Goal: Register for event/course

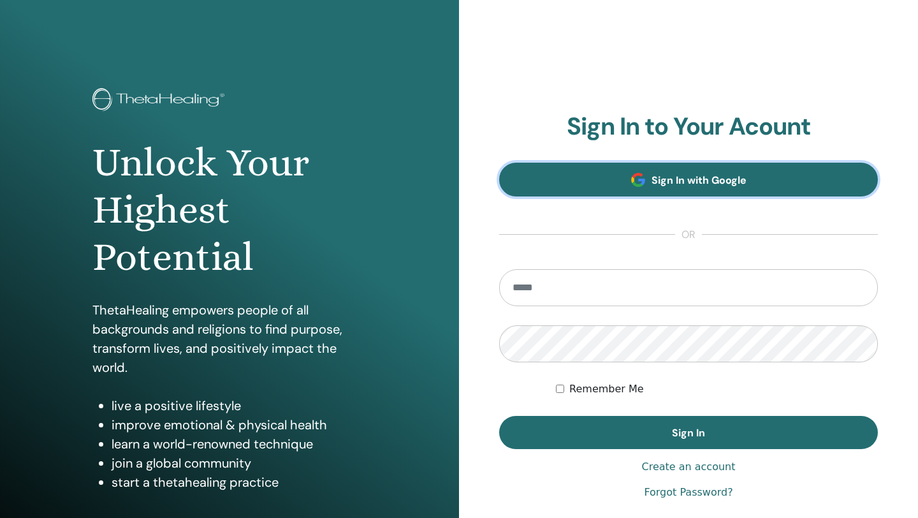
click at [666, 173] on span "Sign In with Google" at bounding box center [698, 179] width 95 height 13
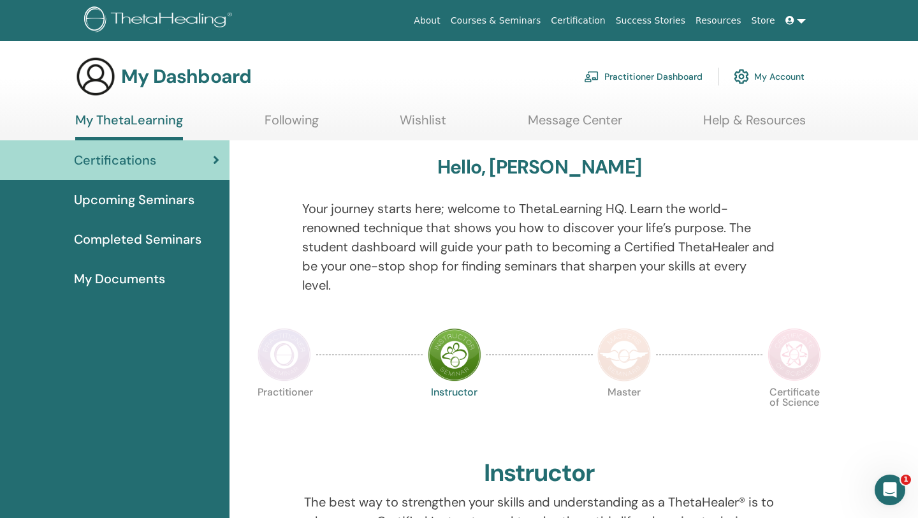
click at [131, 200] on span "Upcoming Seminars" at bounding box center [134, 199] width 120 height 19
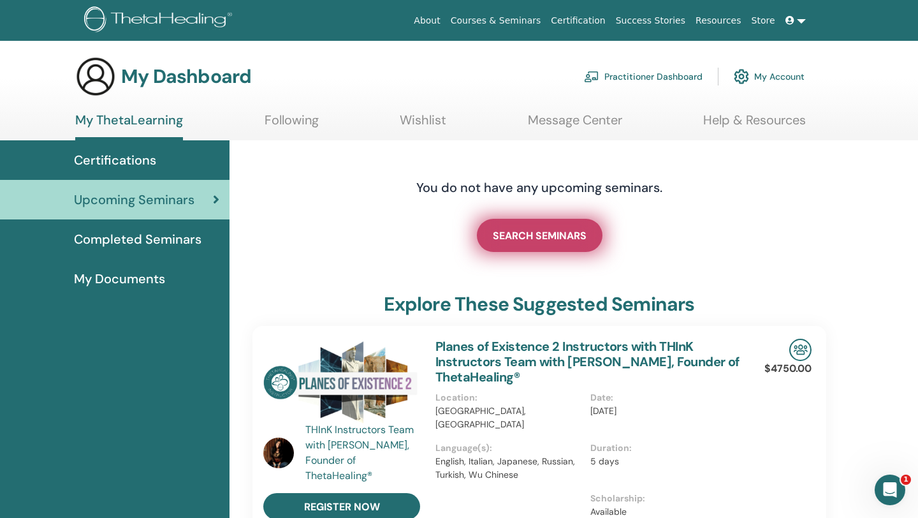
click at [535, 242] on link "SEARCH SEMINARS" at bounding box center [540, 235] width 126 height 33
